Goal: Information Seeking & Learning: Check status

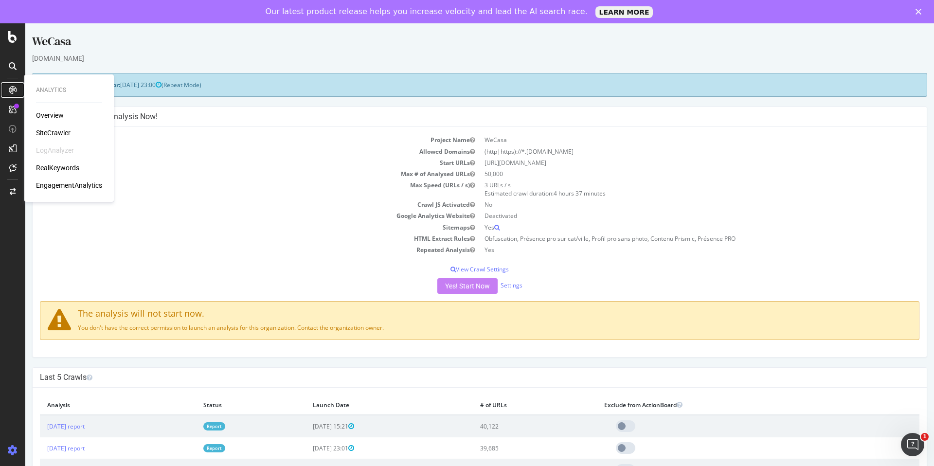
click at [6, 92] on div at bounding box center [13, 90] width 16 height 16
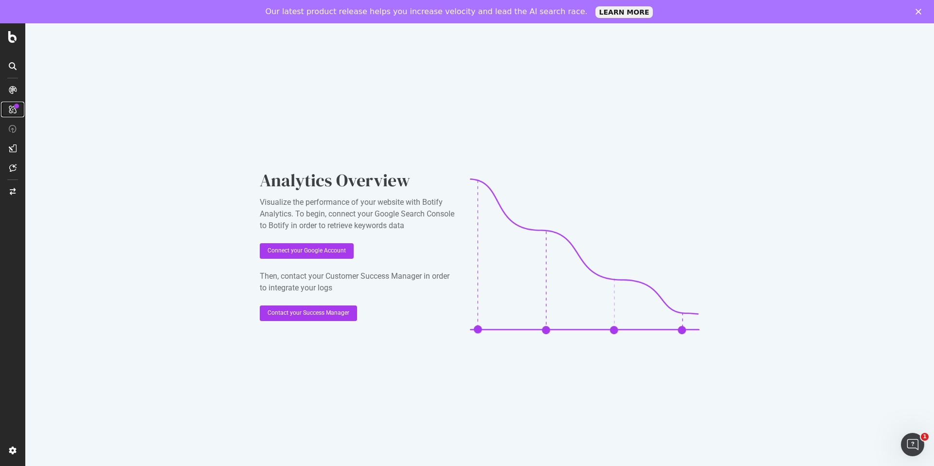
click at [1, 113] on link at bounding box center [12, 110] width 23 height 16
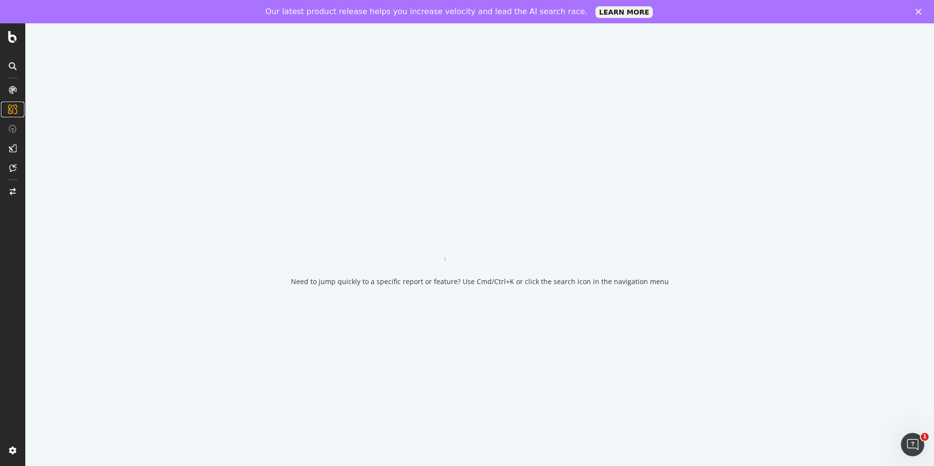
click at [3, 113] on link at bounding box center [12, 110] width 23 height 16
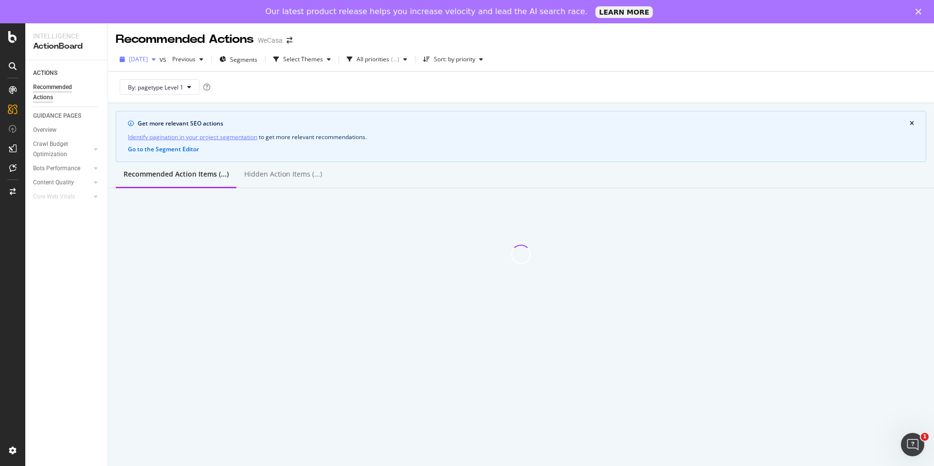
click at [148, 59] on span "[DATE]" at bounding box center [138, 59] width 19 height 8
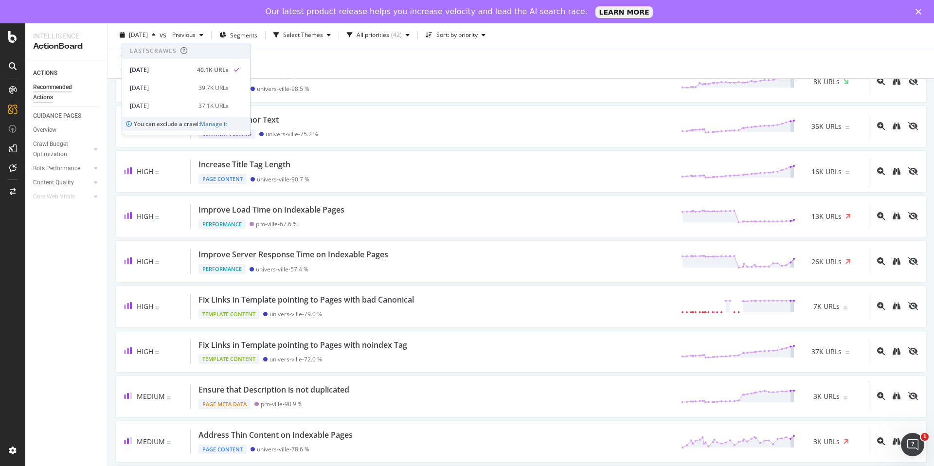
scroll to position [135, 0]
